Goal: Task Accomplishment & Management: Manage account settings

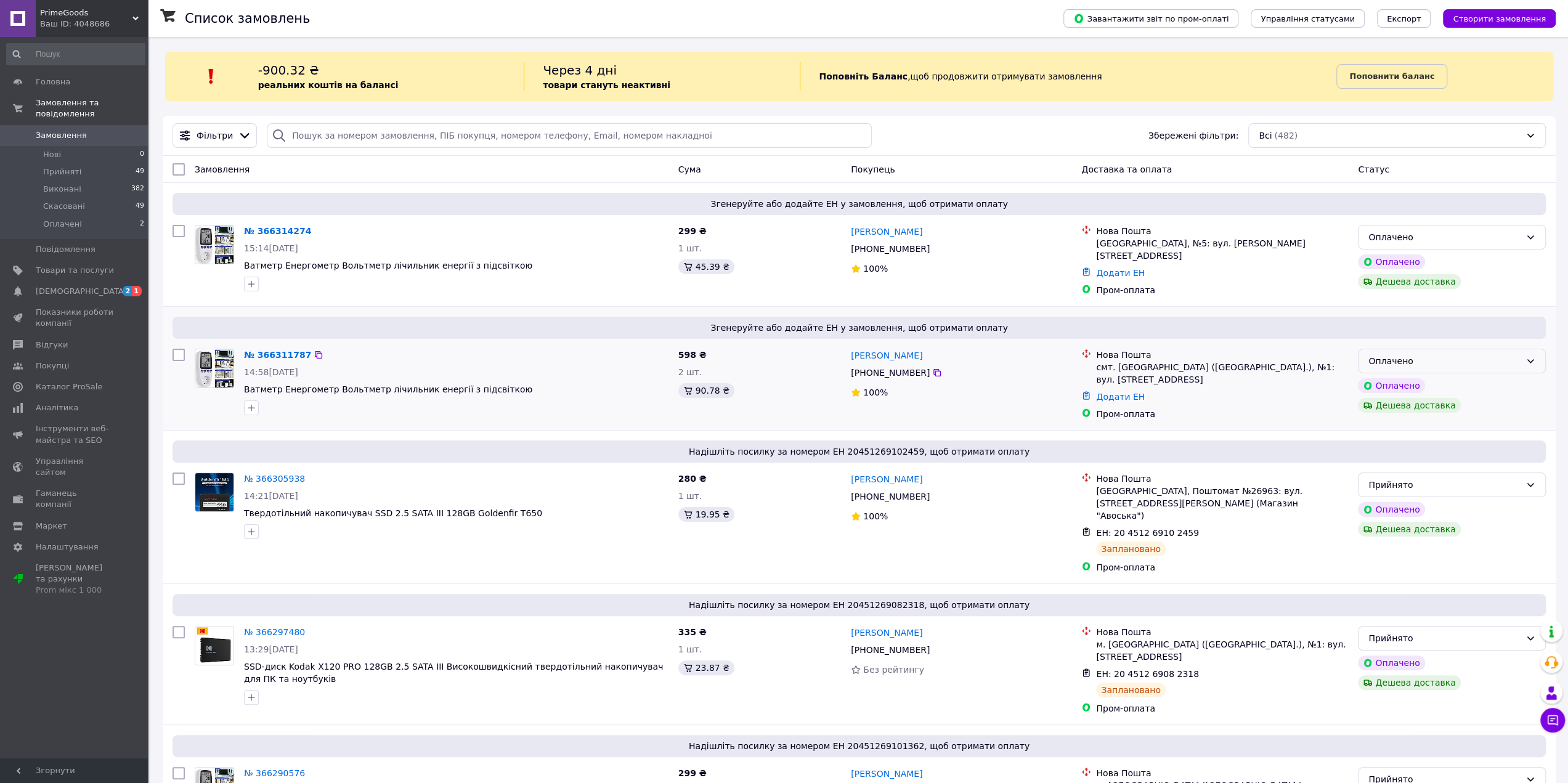
click at [1504, 359] on div "Оплачено" at bounding box center [1445, 361] width 152 height 13
click at [1403, 378] on li "Прийнято" at bounding box center [1452, 382] width 187 height 22
click at [1408, 245] on div "Оплачено" at bounding box center [1451, 238] width 188 height 25
click at [1407, 269] on li "Прийнято" at bounding box center [1452, 263] width 187 height 22
click at [262, 350] on link "№ 366311787" at bounding box center [277, 355] width 67 height 10
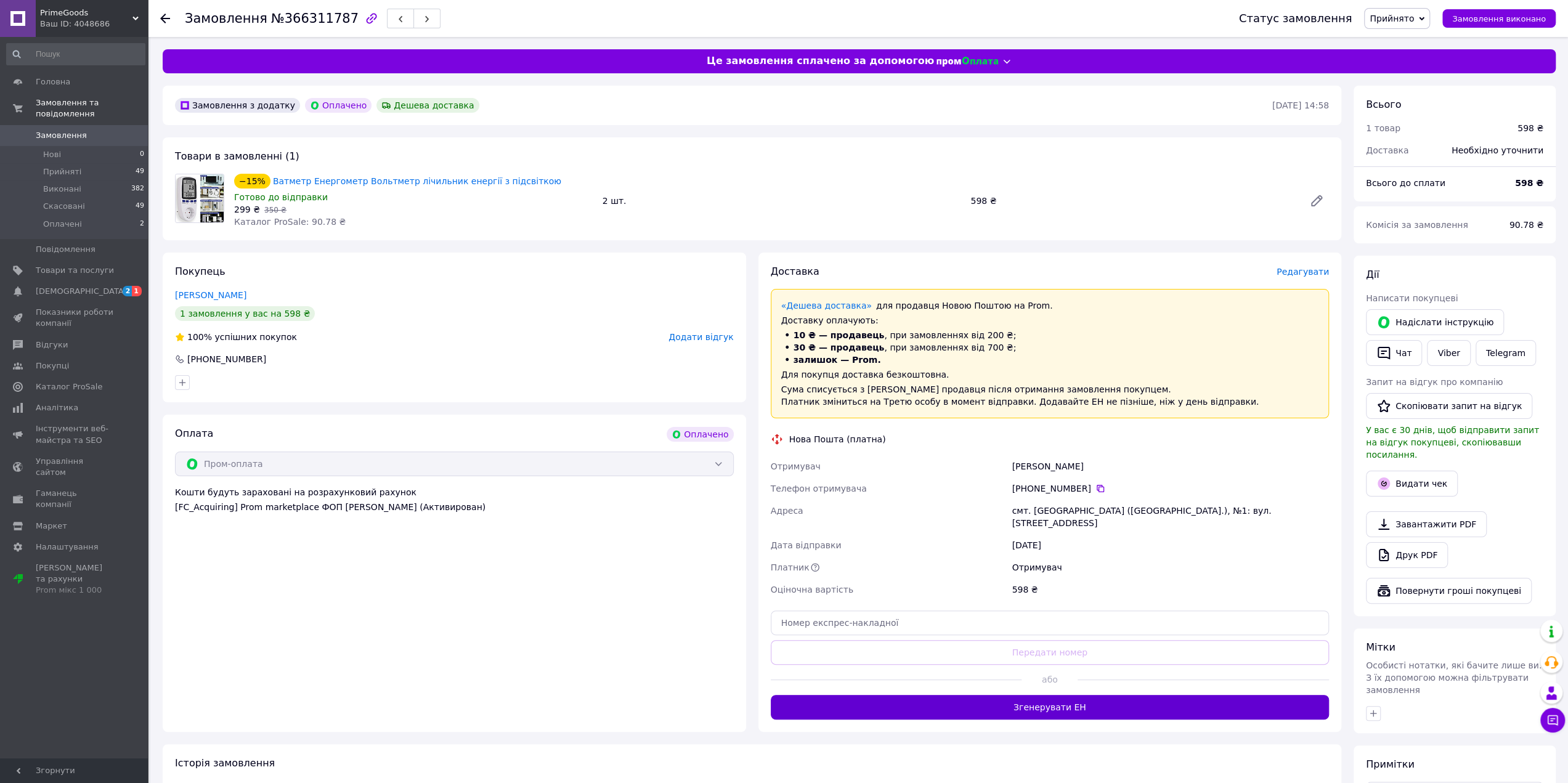
click at [1125, 704] on button "Згенерувати ЕН" at bounding box center [1050, 708] width 559 height 25
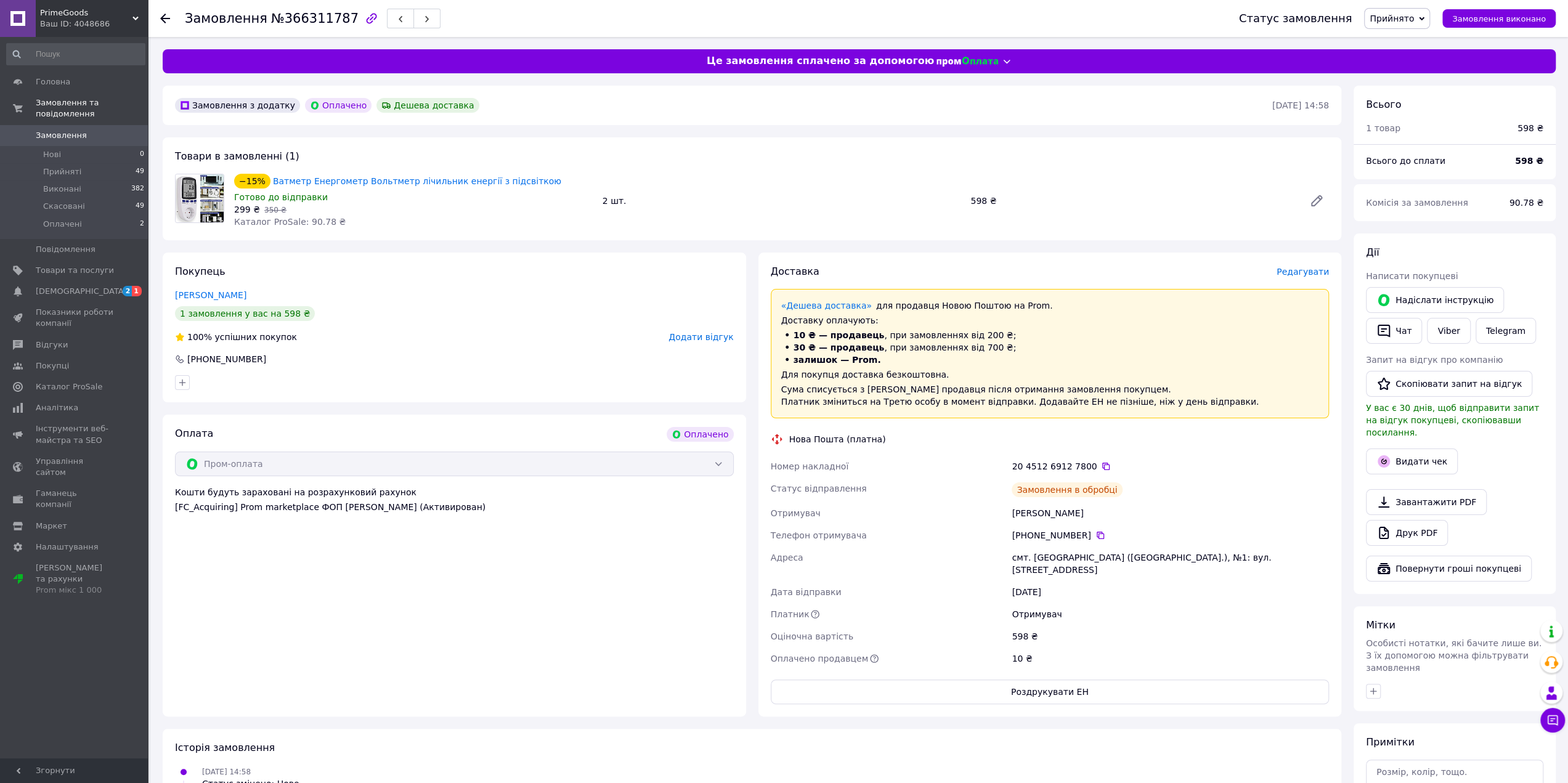
click at [168, 19] on icon at bounding box center [165, 18] width 10 height 10
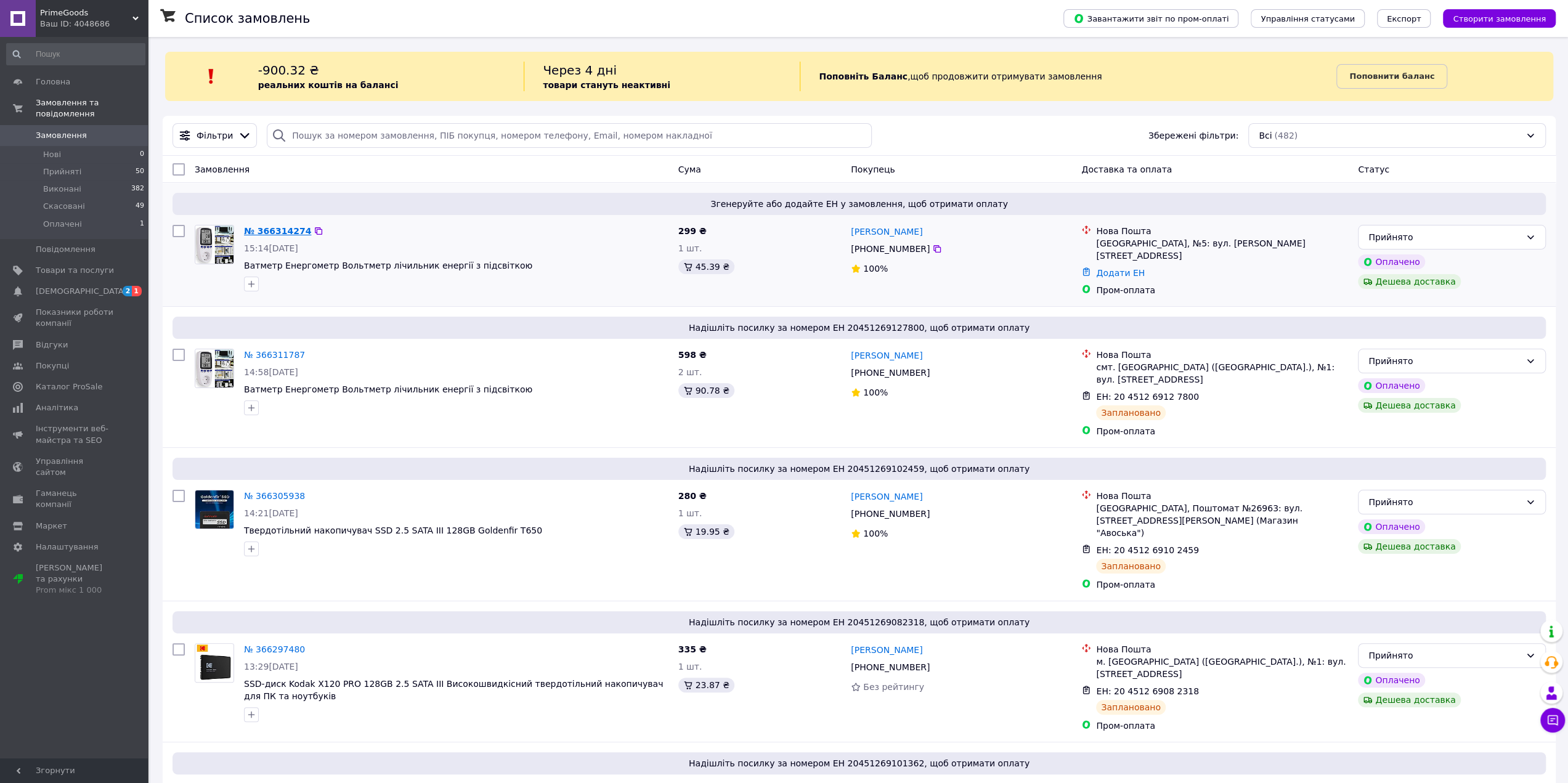
click at [290, 230] on link "№ 366314274" at bounding box center [277, 231] width 67 height 10
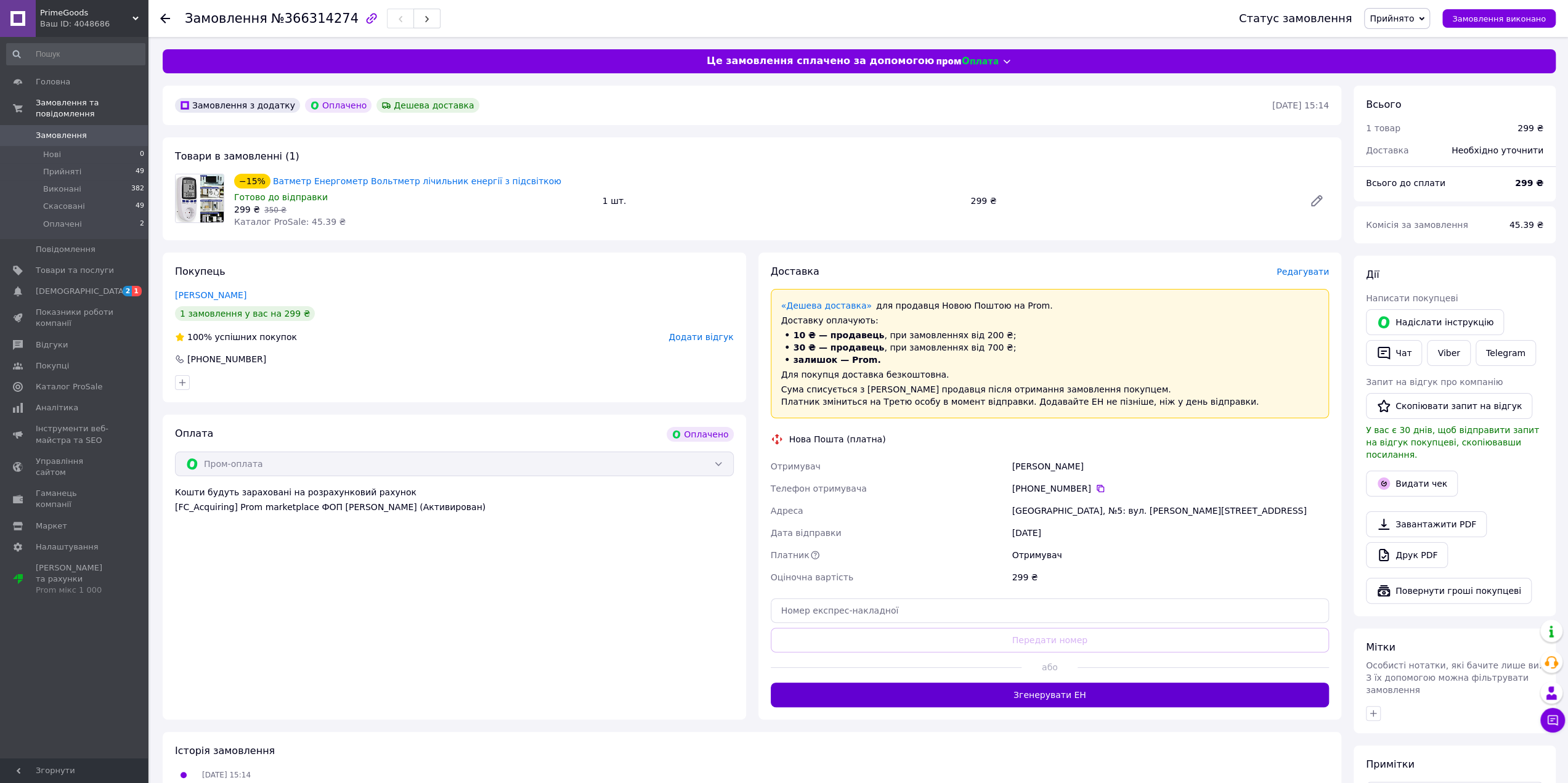
drag, startPoint x: 1058, startPoint y: 675, endPoint x: 1060, endPoint y: 685, distance: 10.2
click at [1058, 675] on div "або" at bounding box center [1050, 668] width 559 height 30
click at [1060, 685] on button "Згенерувати ЕН" at bounding box center [1050, 695] width 559 height 25
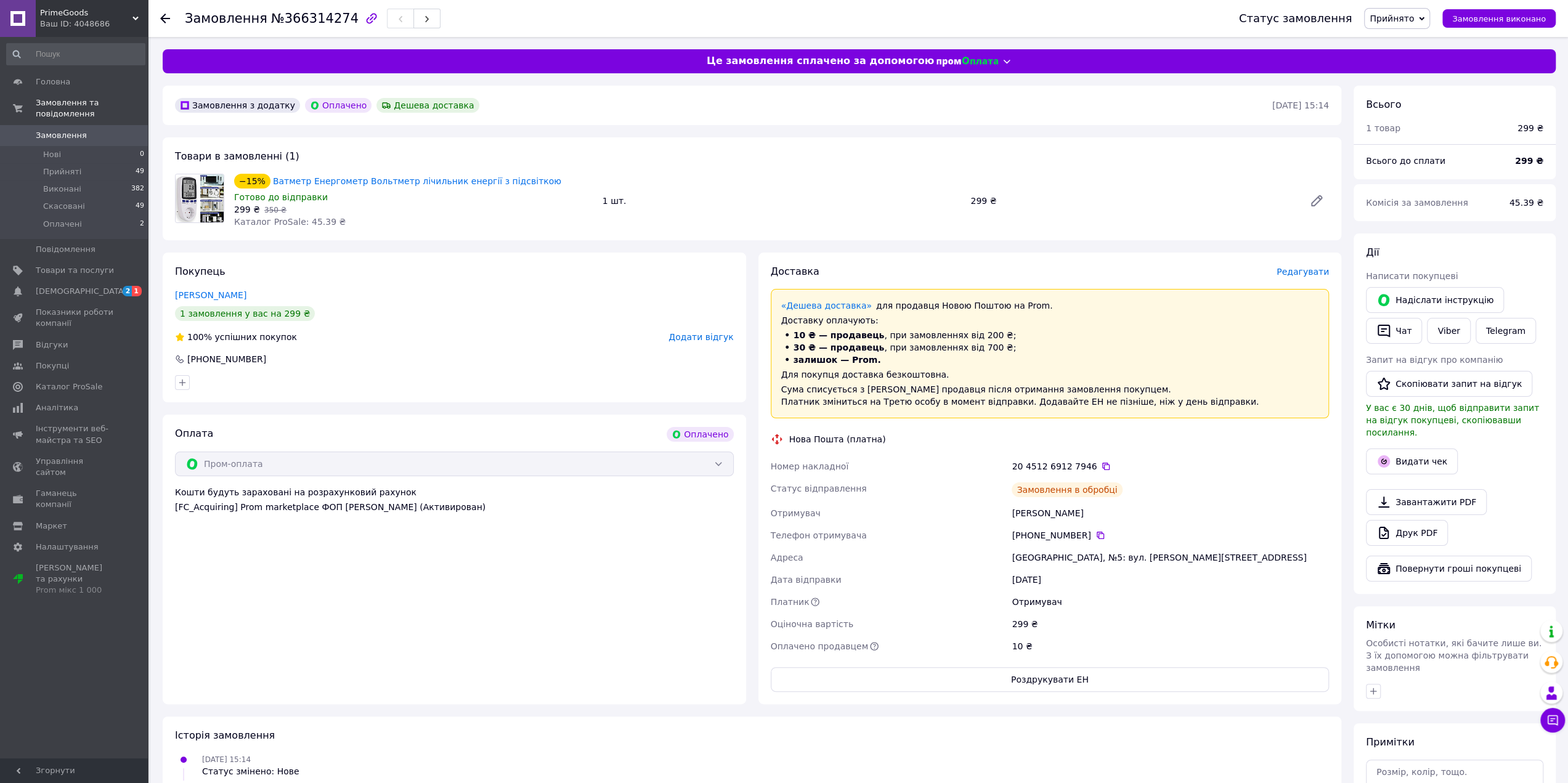
click at [168, 12] on div at bounding box center [173, 18] width 25 height 37
click at [163, 13] on div at bounding box center [165, 18] width 10 height 12
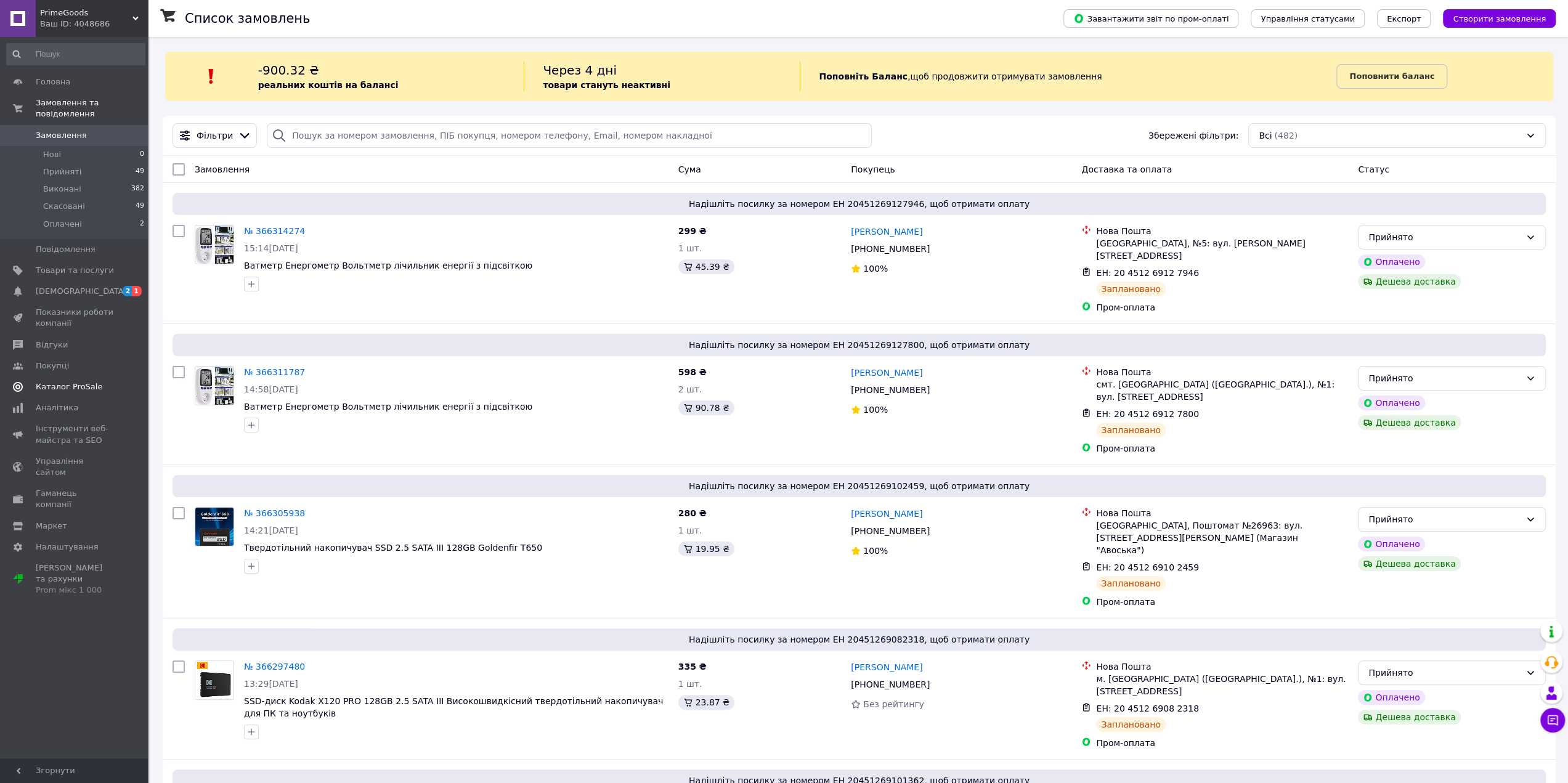
click at [98, 382] on span "Каталог ProSale" at bounding box center [74, 387] width 79 height 11
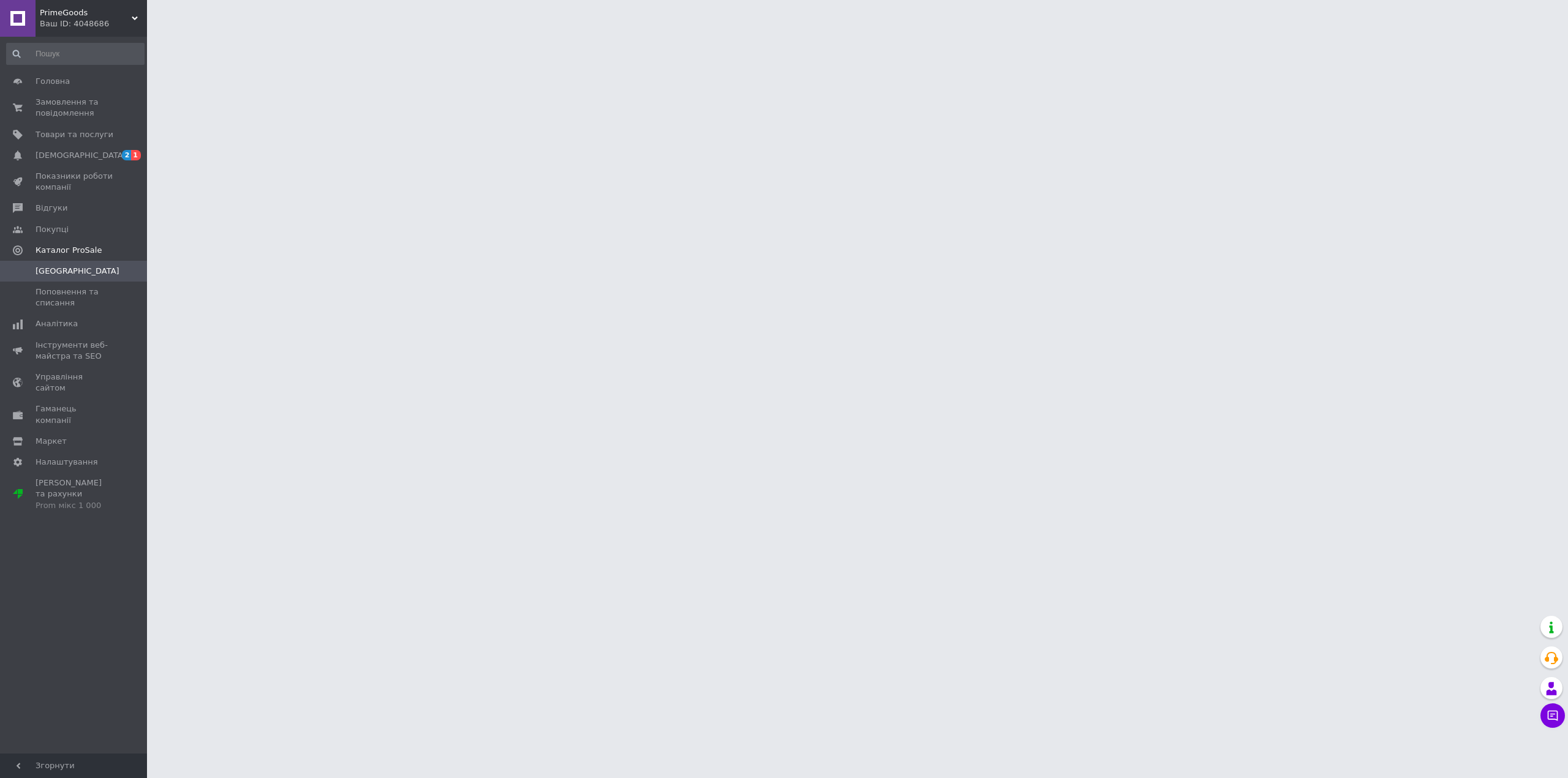
drag, startPoint x: 114, startPoint y: 375, endPoint x: 233, endPoint y: 246, distance: 175.5
click at [276, 30] on html "PrimeGoods Ваш ID: 4048686 Сайт PrimeGoods Кабінет покупця Перевірити стан сист…" at bounding box center [784, 15] width 1568 height 30
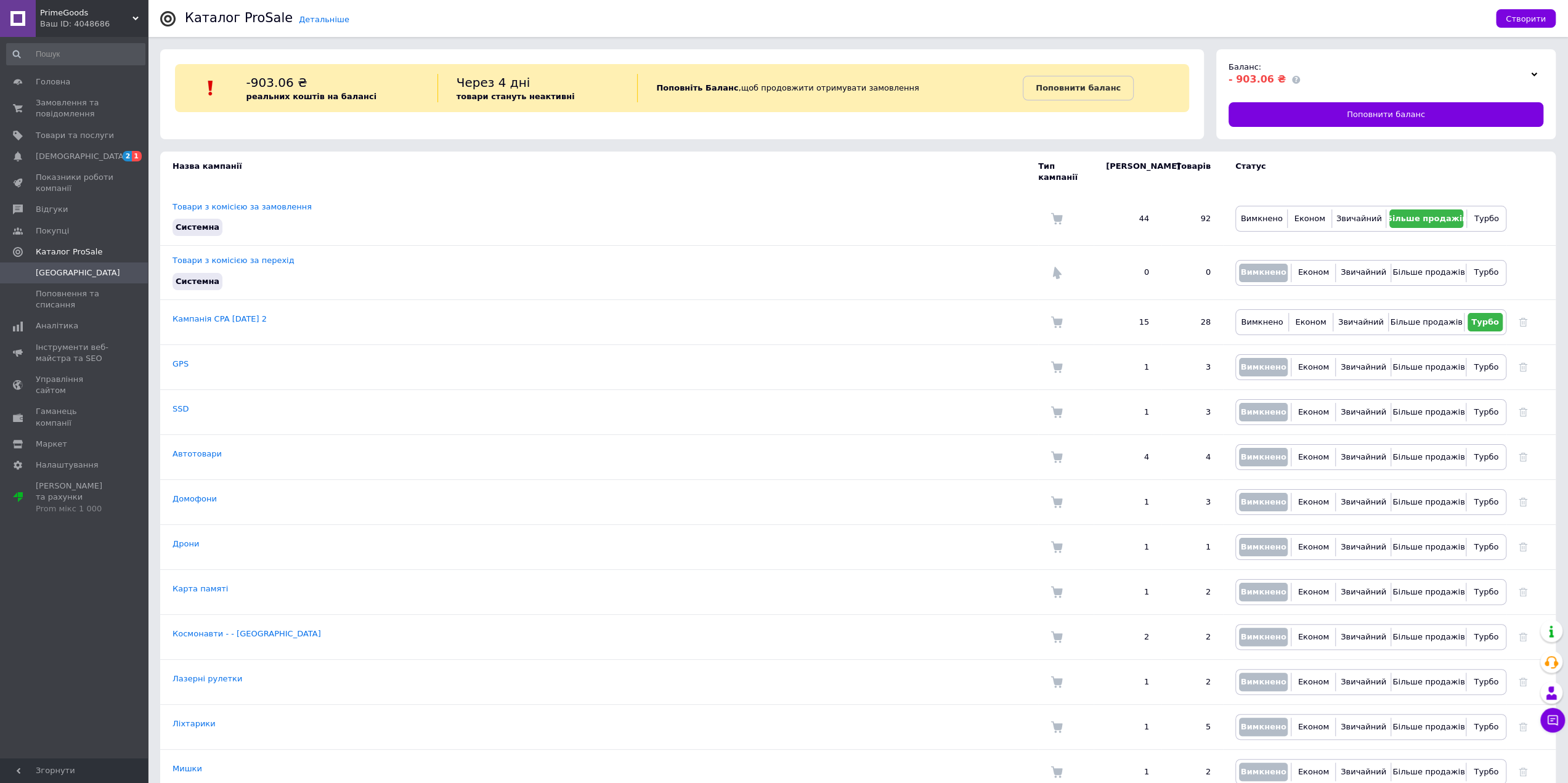
click at [1400, 94] on div "Баланс: - 903.06 ₴ Поповнити баланс" at bounding box center [1386, 94] width 339 height 90
click at [1398, 110] on span "Поповнити баланс" at bounding box center [1386, 114] width 79 height 11
